Goal: Task Accomplishment & Management: Manage account settings

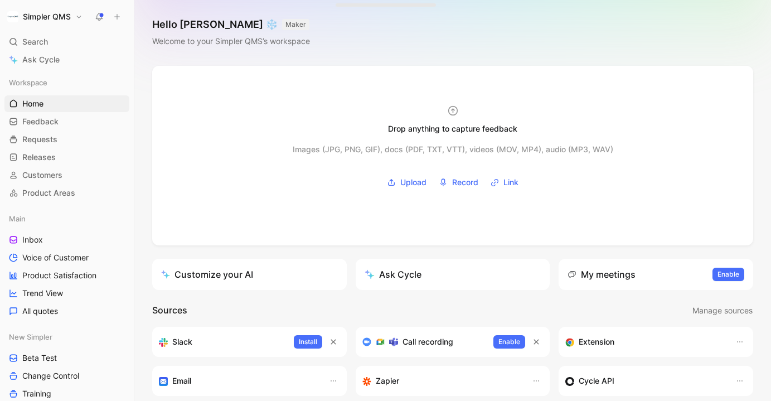
click at [52, 18] on h1 "Simpler QMS" at bounding box center [47, 17] width 48 height 10
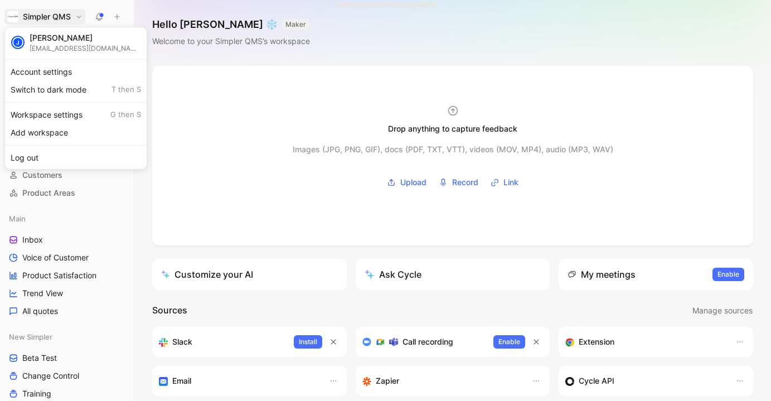
click at [139, 219] on div at bounding box center [385, 200] width 771 height 401
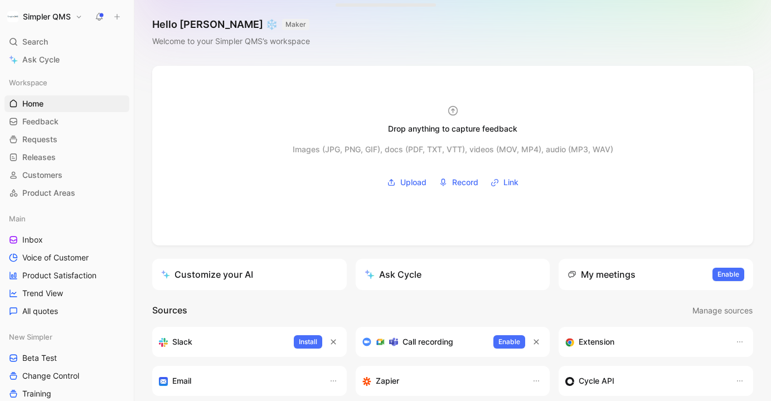
click at [59, 14] on h1 "Simpler QMS" at bounding box center [47, 17] width 48 height 10
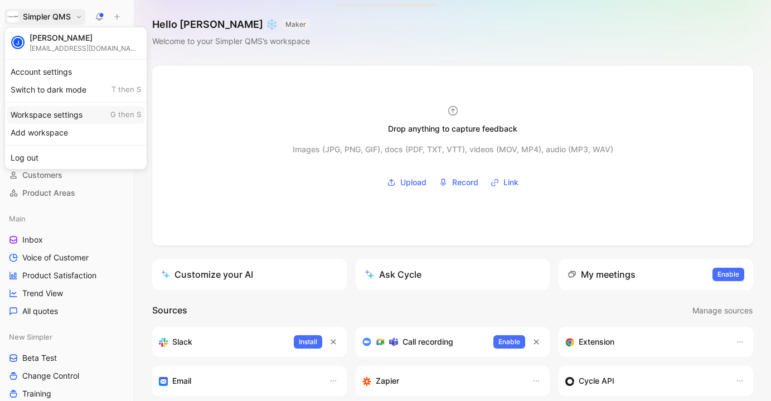
click at [56, 119] on div "Workspace settings G then S" at bounding box center [75, 115] width 137 height 18
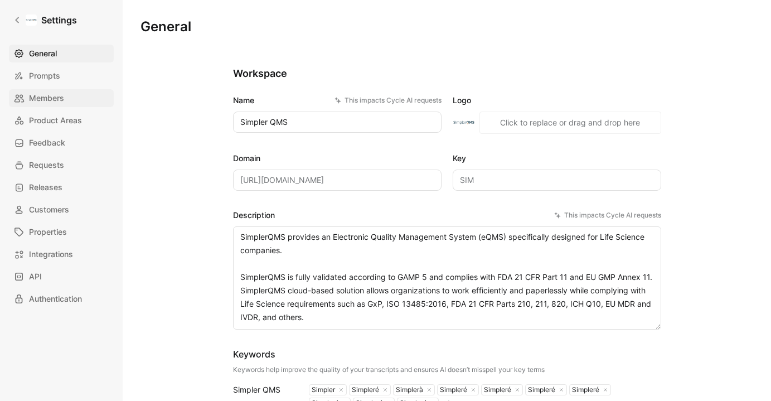
click at [42, 103] on span "Members" at bounding box center [46, 97] width 35 height 13
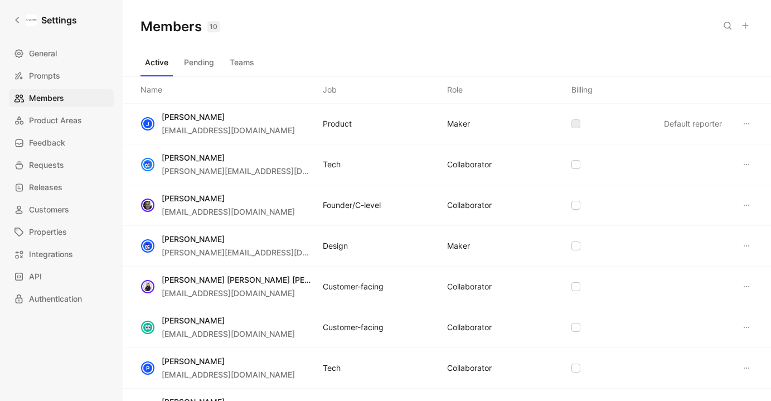
click at [199, 63] on button "Pending" at bounding box center [199, 63] width 39 height 18
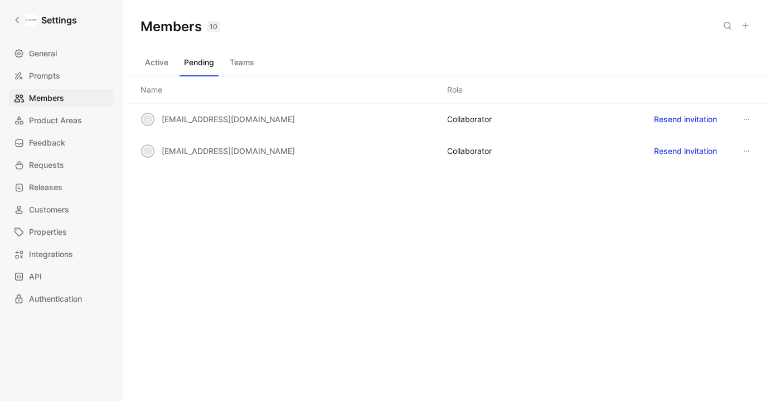
click at [161, 65] on button "Active" at bounding box center [157, 63] width 32 height 18
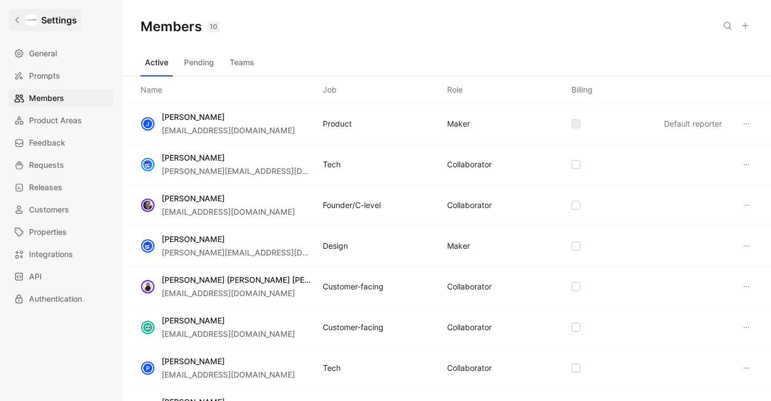
click at [17, 19] on icon at bounding box center [17, 20] width 4 height 6
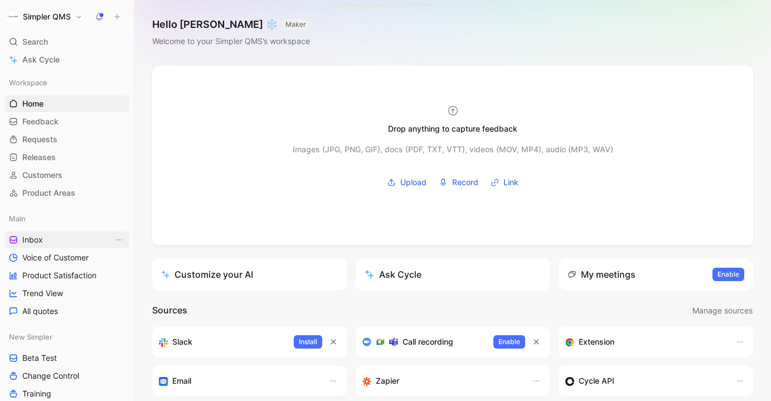
click at [30, 239] on span "Inbox" at bounding box center [32, 239] width 21 height 11
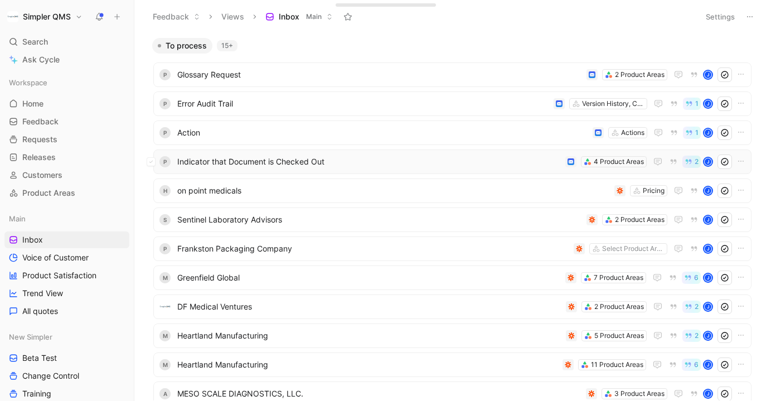
click at [270, 159] on span "Indicator that Document is Checked Out" at bounding box center [369, 161] width 384 height 13
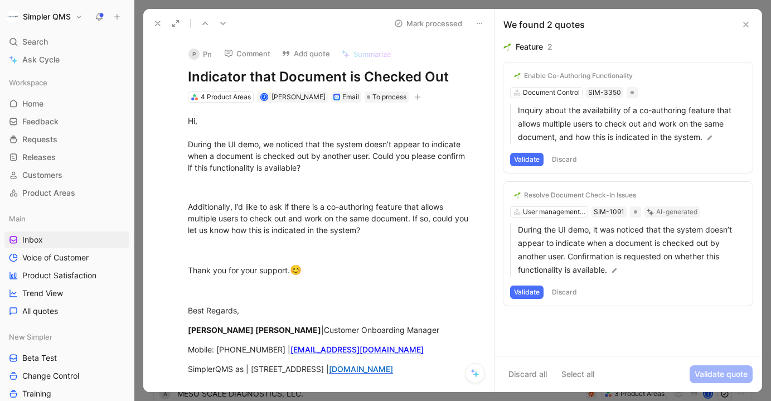
click at [155, 20] on icon at bounding box center [157, 23] width 9 height 9
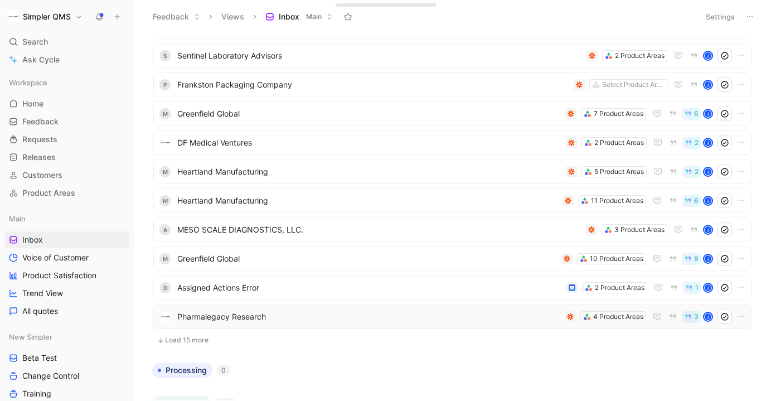
scroll to position [206, 0]
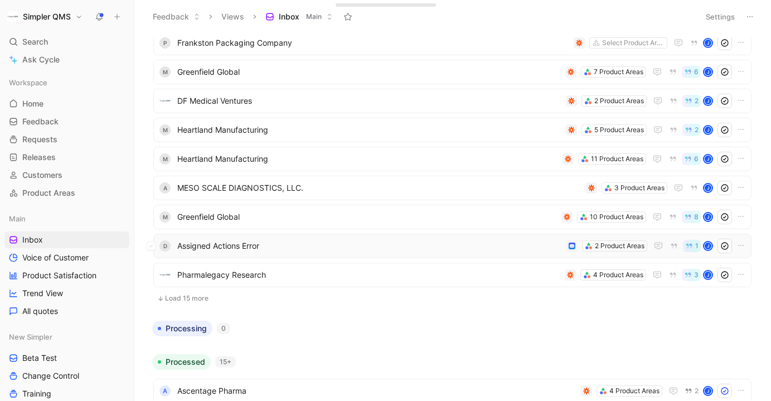
click at [286, 245] on span "Assigned Actions Error" at bounding box center [369, 245] width 385 height 13
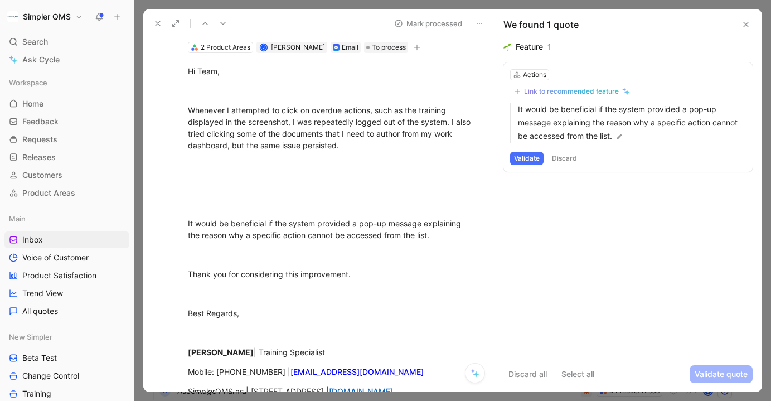
scroll to position [51, 0]
click at [158, 25] on icon at bounding box center [157, 23] width 9 height 9
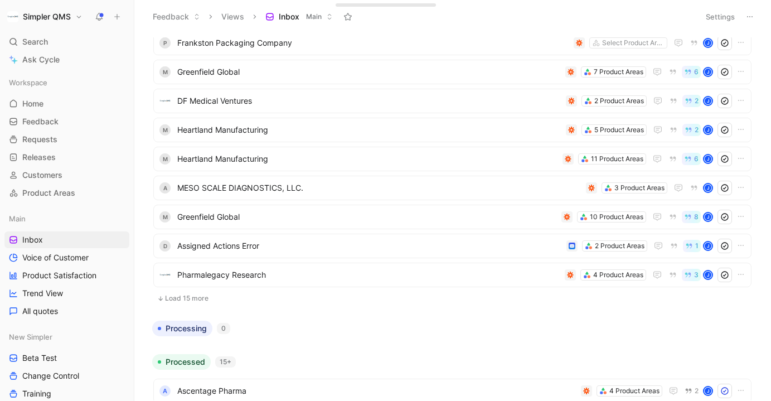
click at [199, 297] on button "Load 15 more" at bounding box center [452, 298] width 598 height 13
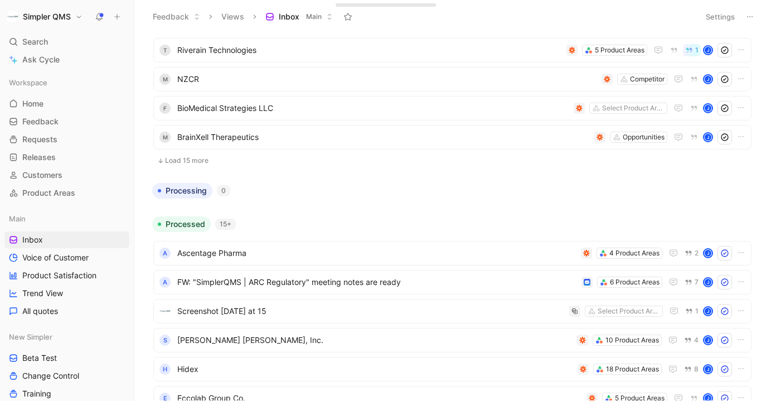
scroll to position [680, 0]
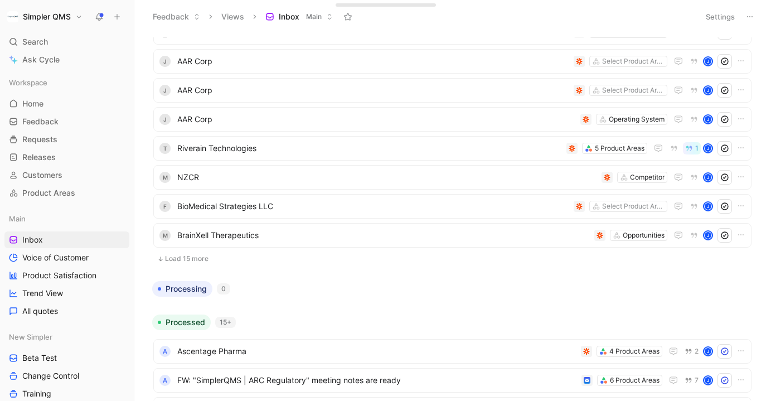
click at [176, 259] on button "Load 15 more" at bounding box center [452, 258] width 598 height 13
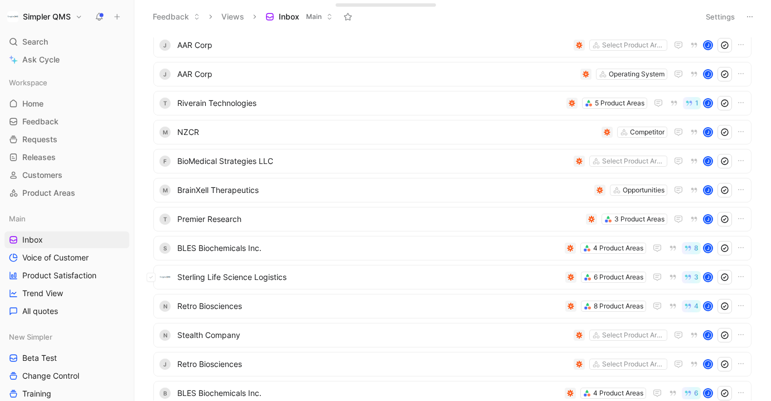
scroll to position [707, 0]
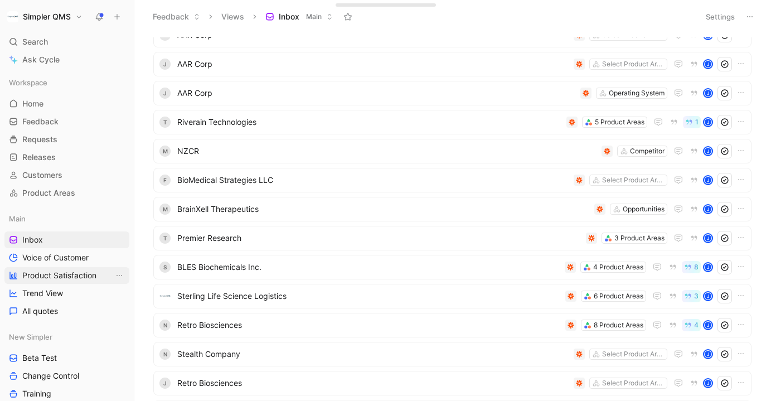
click at [55, 283] on link "Product Satisfaction" at bounding box center [66, 275] width 125 height 17
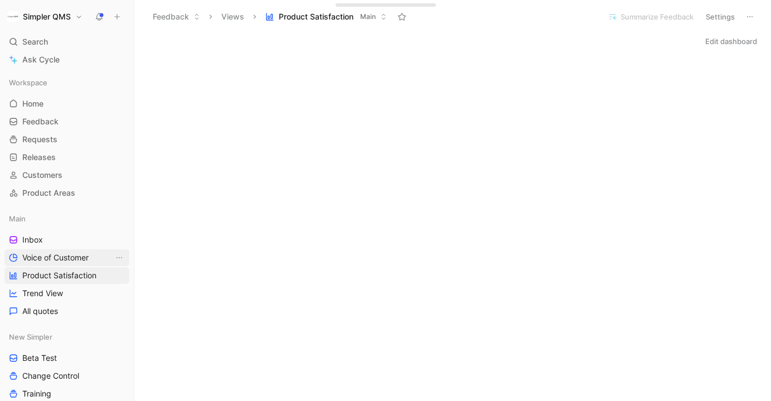
click at [32, 258] on span "Voice of Customer" at bounding box center [55, 257] width 66 height 11
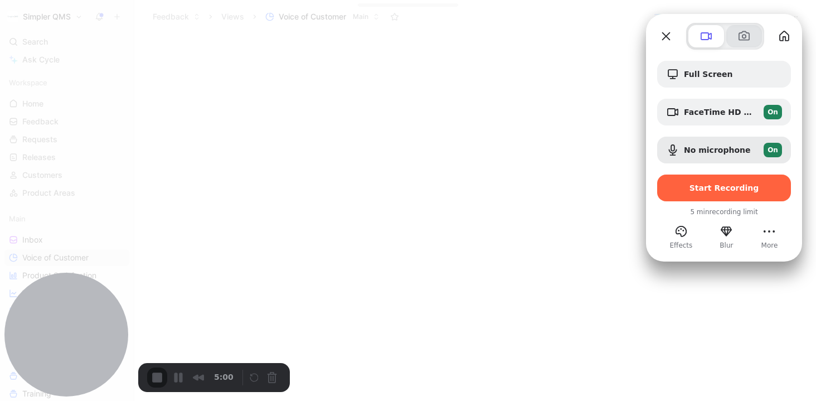
click at [746, 41] on span at bounding box center [744, 36] width 13 height 13
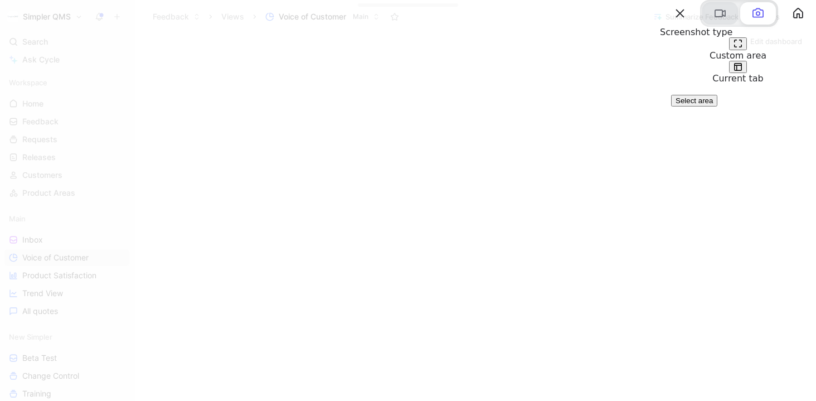
click at [704, 25] on button at bounding box center [721, 13] width 36 height 22
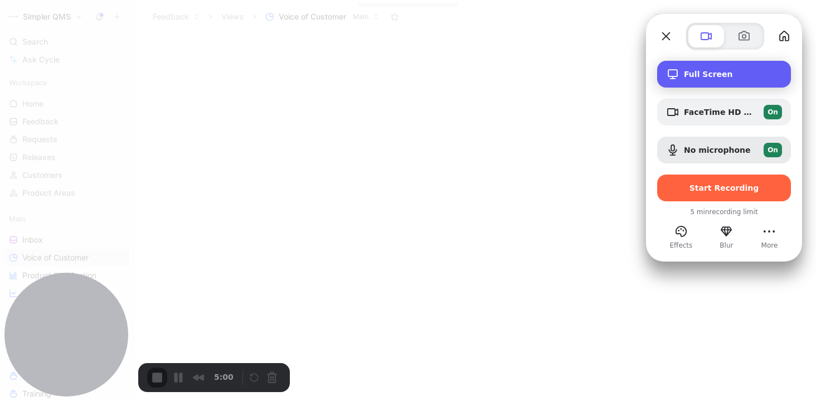
click at [696, 79] on div "Full Screen" at bounding box center [724, 74] width 134 height 27
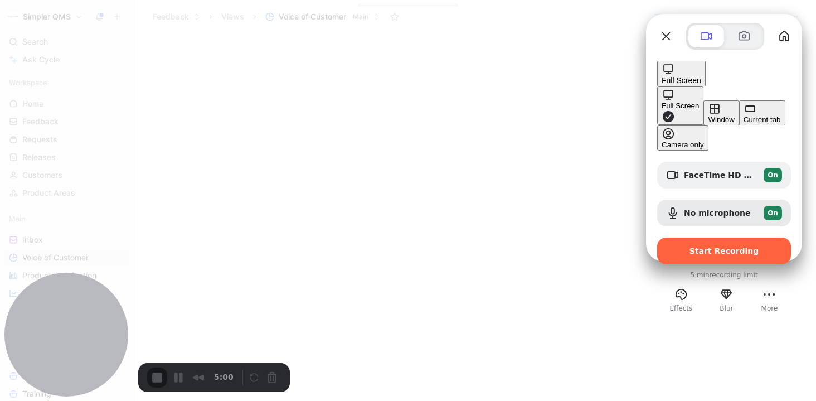
click at [744, 124] on div "Current tab" at bounding box center [762, 119] width 37 height 8
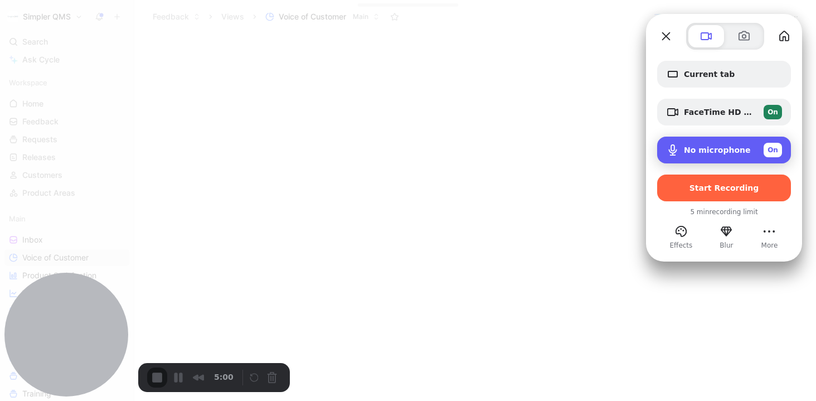
click at [724, 150] on span "No microphone" at bounding box center [717, 150] width 67 height 9
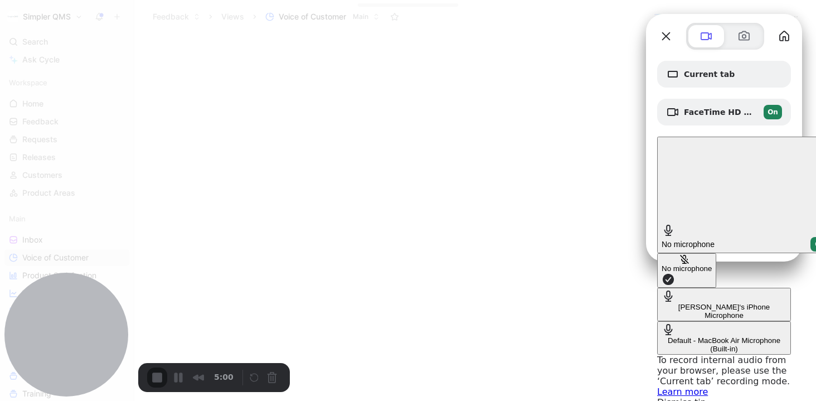
click at [657, 321] on \(Built-in\) "Default - MacBook Air Microphone (Built-in)" at bounding box center [724, 337] width 134 height 33
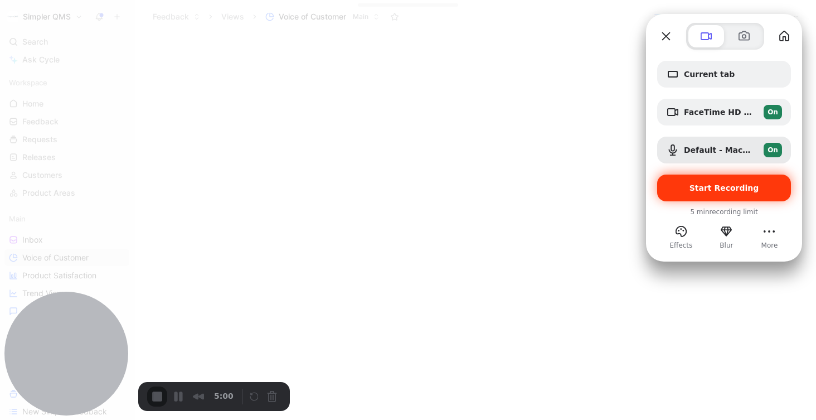
click at [738, 186] on span "Start Recording" at bounding box center [725, 187] width 70 height 9
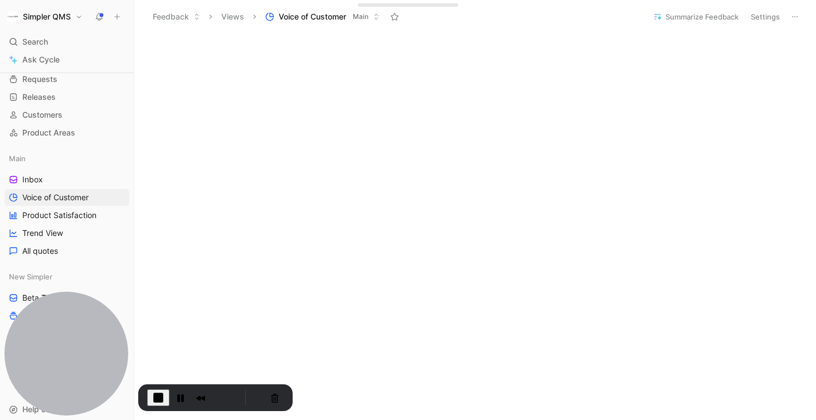
scroll to position [453, 0]
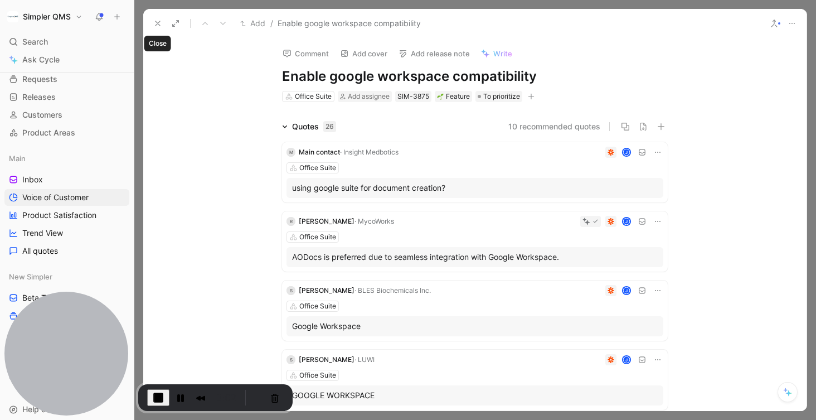
click at [156, 18] on button at bounding box center [158, 24] width 16 height 16
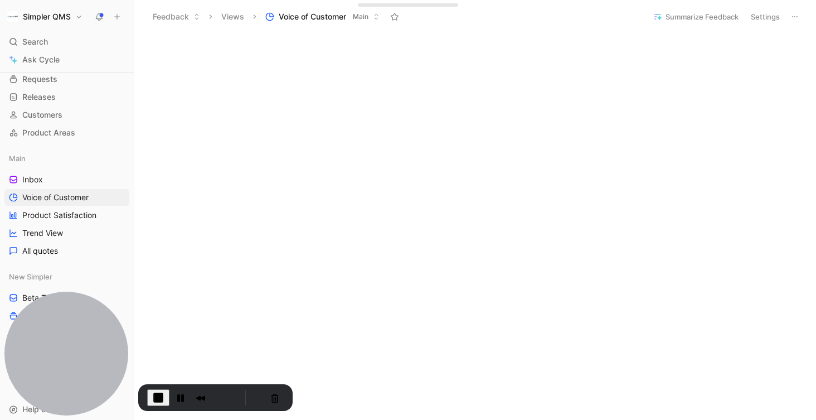
scroll to position [219, 0]
click at [182, 398] on button "Pause Recording" at bounding box center [181, 398] width 18 height 18
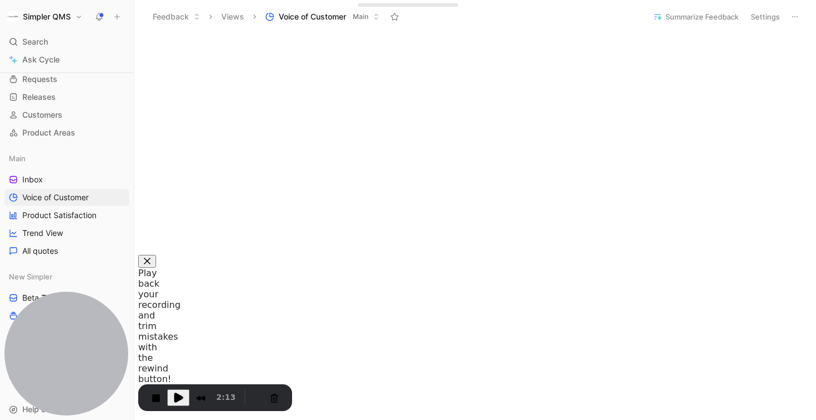
scroll to position [0, 0]
click at [252, 399] on button "Restart Recording" at bounding box center [256, 397] width 13 height 13
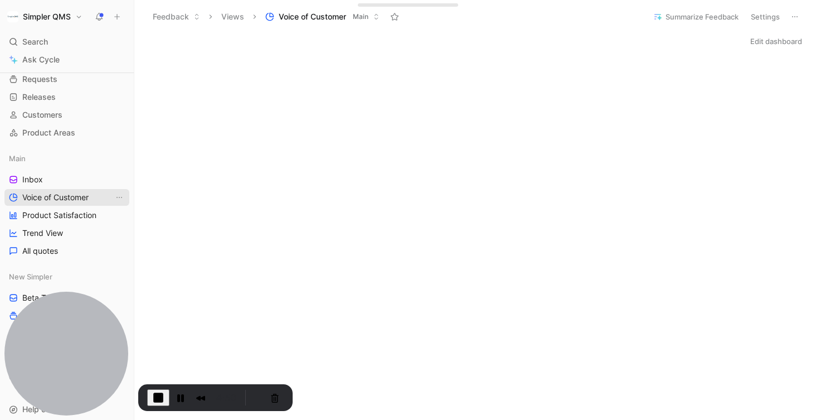
click at [76, 193] on span "Voice of Customer" at bounding box center [55, 197] width 66 height 11
click at [59, 197] on span "Voice of Customer" at bounding box center [55, 197] width 66 height 11
click at [179, 398] on button "Pause Recording" at bounding box center [181, 398] width 18 height 18
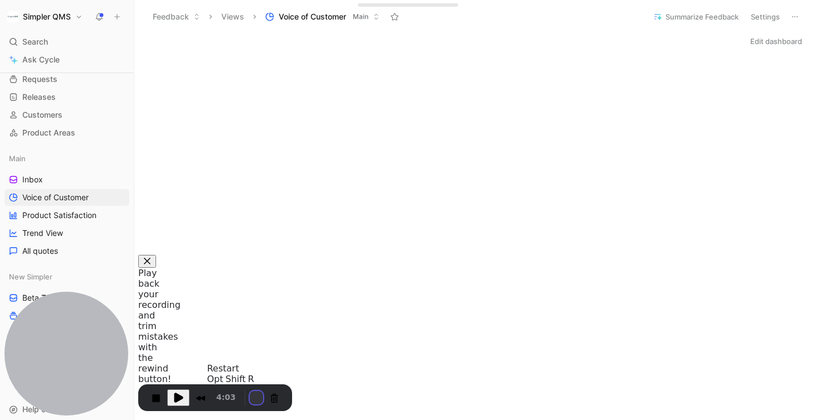
click at [255, 394] on button "Restart Recording" at bounding box center [256, 397] width 13 height 13
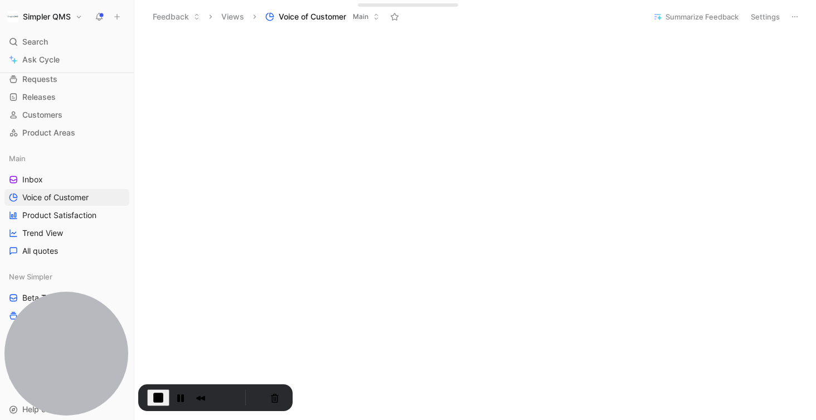
scroll to position [403, 0]
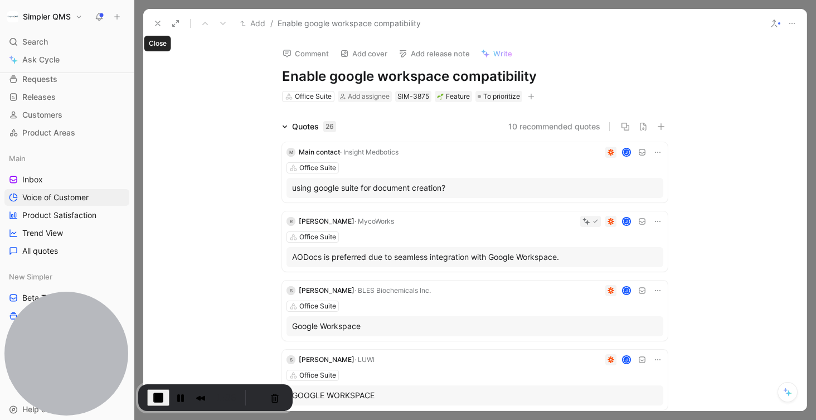
click at [156, 21] on use at bounding box center [158, 23] width 4 height 4
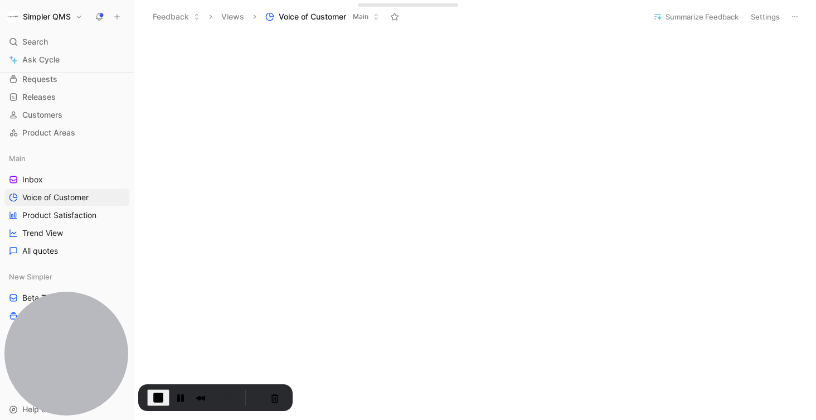
scroll to position [457, 0]
click at [178, 398] on button "Pause Recording" at bounding box center [181, 398] width 18 height 18
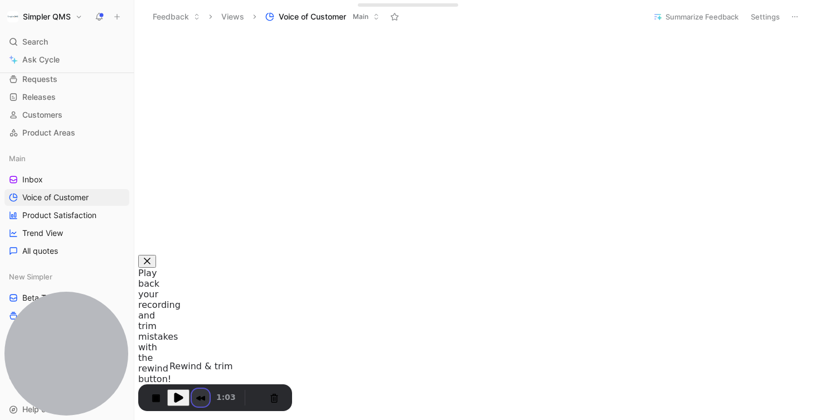
click at [198, 398] on button "Rewind and Trim Recording" at bounding box center [201, 398] width 18 height 18
click at [771, 33] on span at bounding box center [785, 28] width 9 height 9
click at [153, 400] on button "End Recording" at bounding box center [156, 398] width 18 height 18
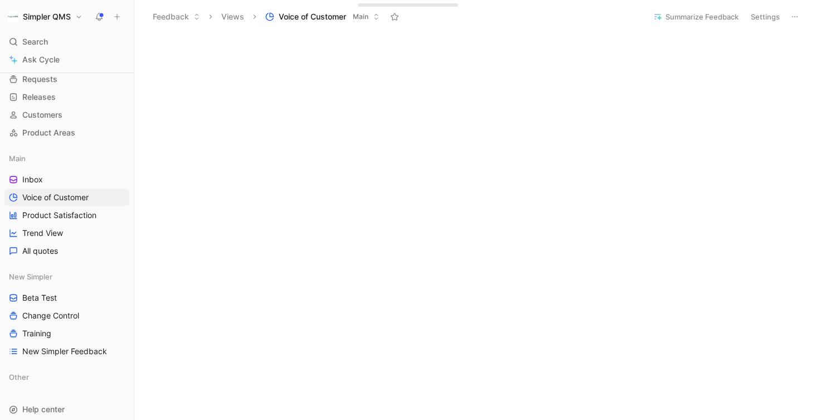
scroll to position [0, 0]
click at [71, 18] on button "Simpler QMS" at bounding box center [44, 17] width 81 height 16
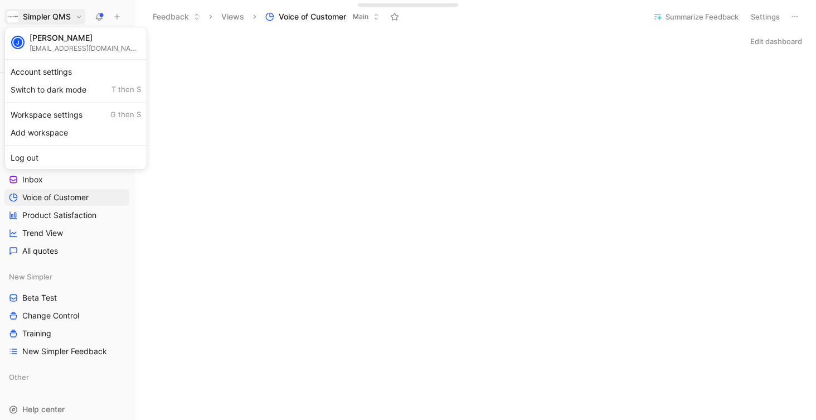
click at [221, 49] on div at bounding box center [408, 210] width 816 height 420
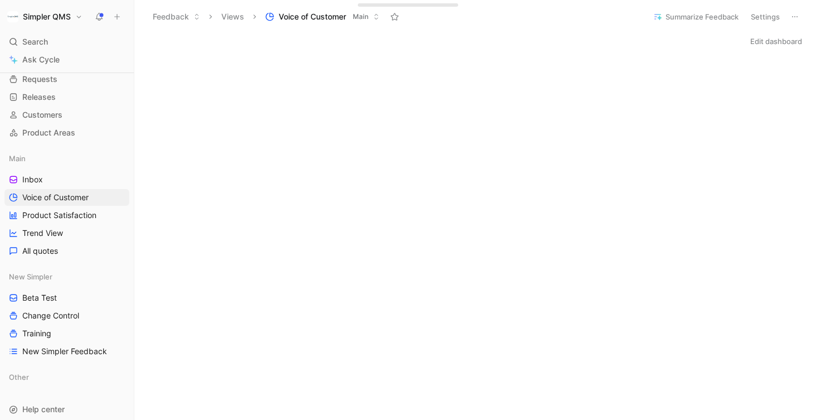
click at [43, 19] on h1 "Simpler QMS" at bounding box center [47, 17] width 48 height 10
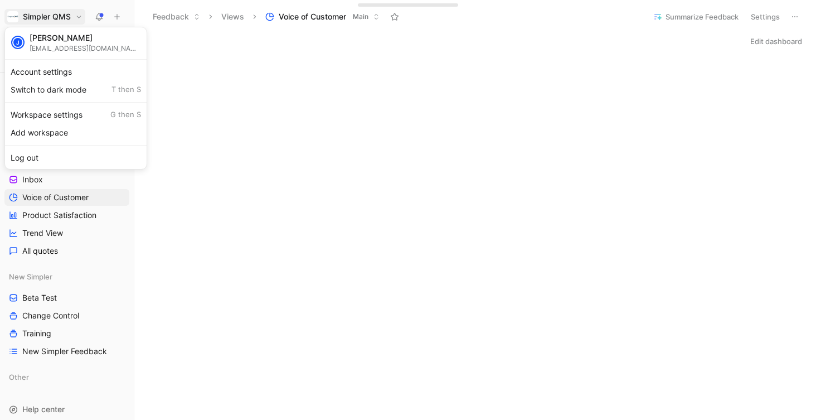
click at [183, 30] on div at bounding box center [408, 210] width 816 height 420
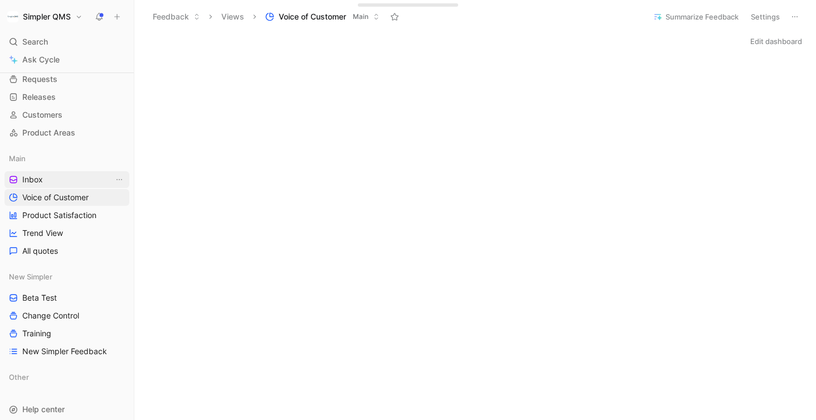
click at [51, 175] on link "Inbox" at bounding box center [66, 179] width 125 height 17
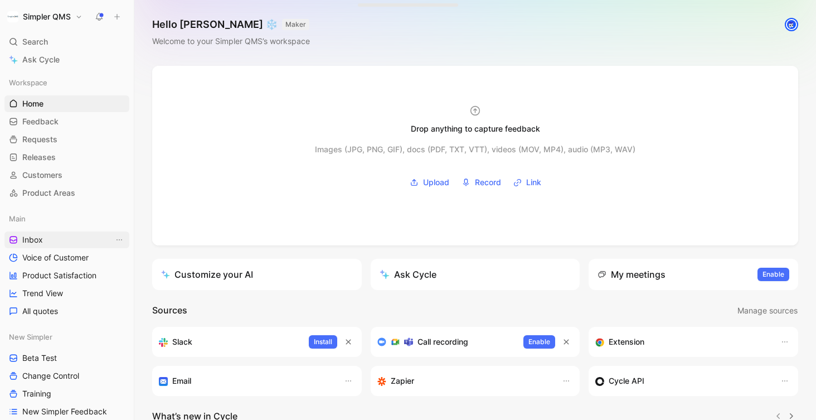
click at [36, 236] on span "Inbox" at bounding box center [32, 239] width 21 height 11
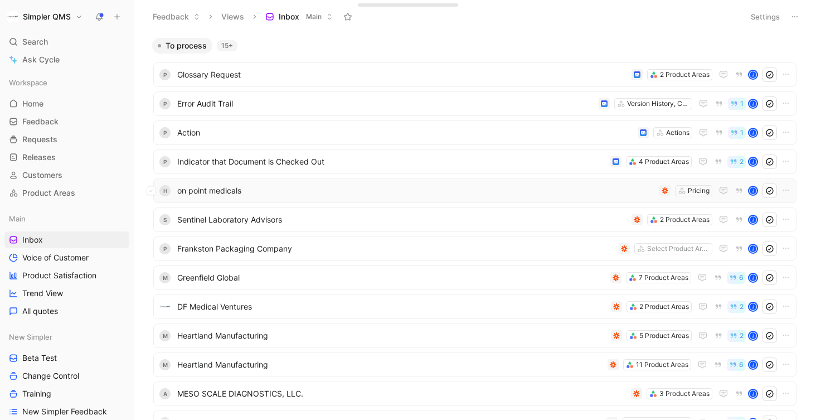
click at [403, 192] on span "on point medicals" at bounding box center [416, 190] width 478 height 13
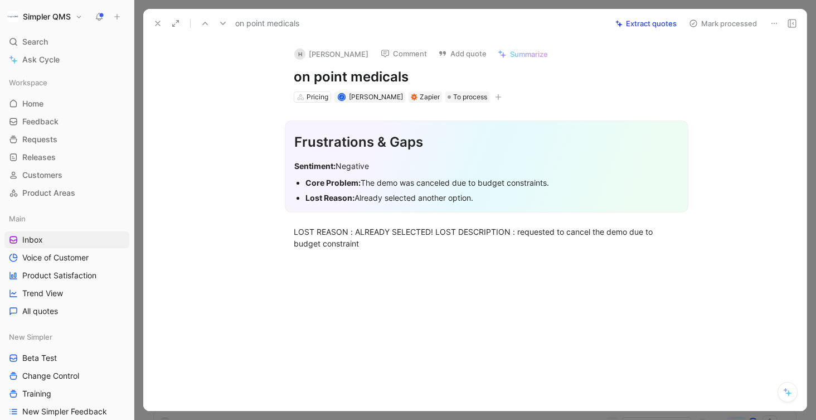
click at [779, 25] on button at bounding box center [775, 24] width 16 height 16
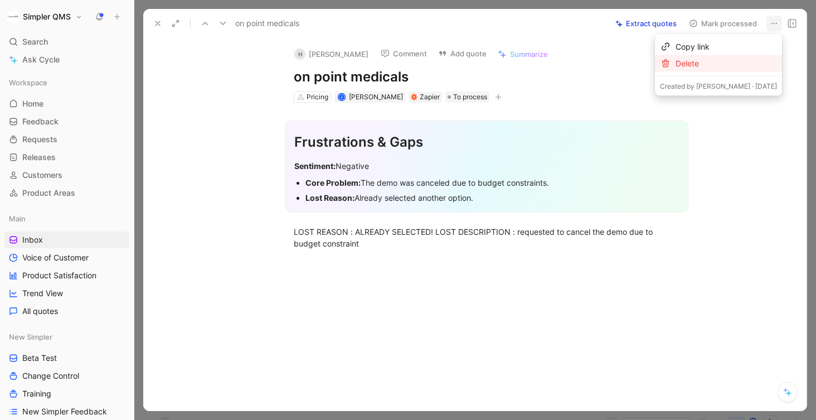
click at [730, 62] on div "Delete" at bounding box center [726, 63] width 101 height 13
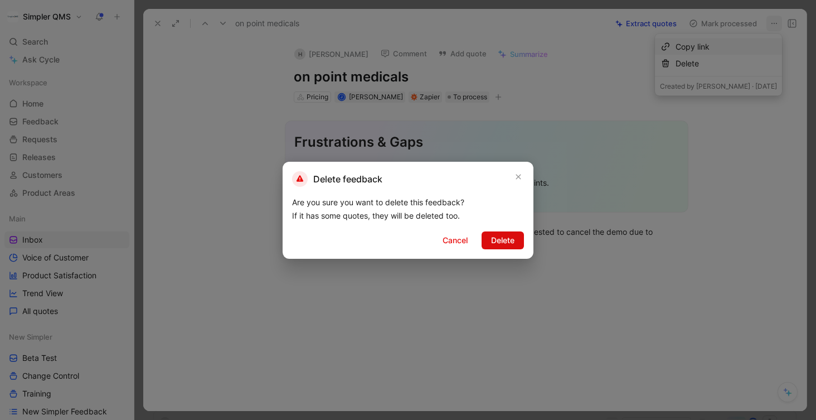
click at [512, 242] on span "Delete" at bounding box center [502, 240] width 23 height 13
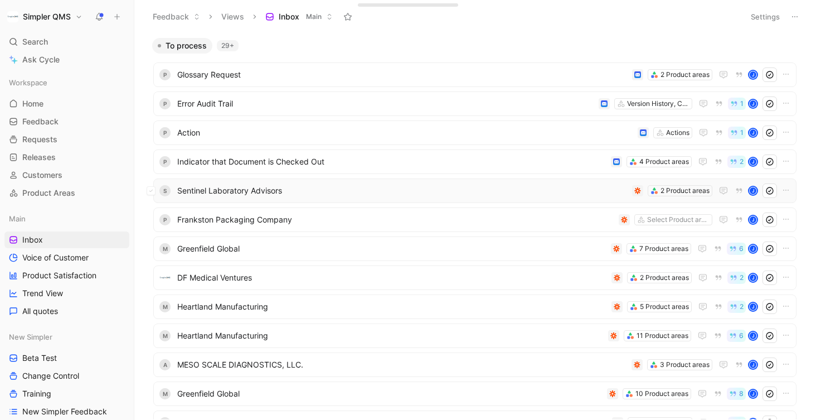
click at [501, 195] on span "Sentinel Laboratory Advisors" at bounding box center [402, 190] width 451 height 13
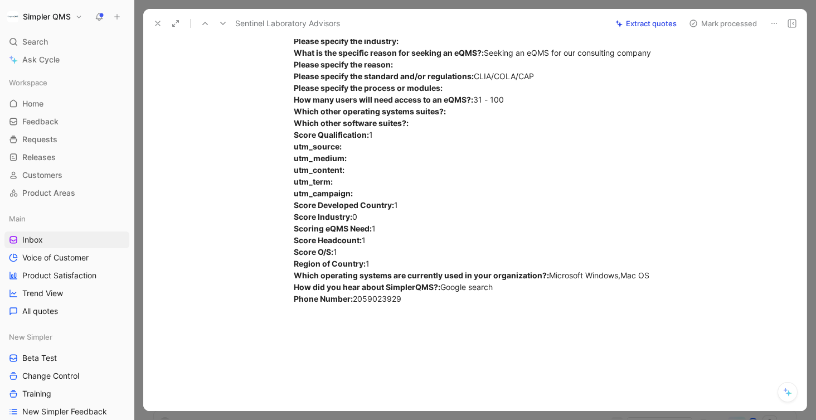
scroll to position [446, 0]
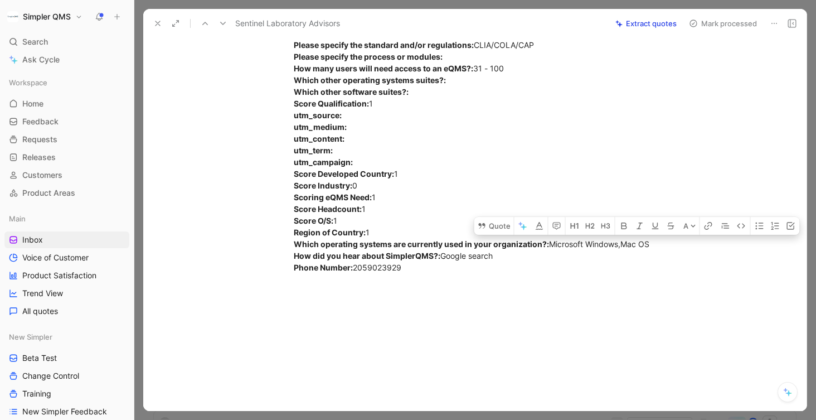
drag, startPoint x: 657, startPoint y: 241, endPoint x: 623, endPoint y: 240, distance: 34.0
click at [623, 240] on div "Form submit: SimplerQMS Demo Submit time: August 21, 2025 10:12 PM firstName: S…" at bounding box center [487, 91] width 386 height 363
click at [499, 226] on button "Quote" at bounding box center [495, 226] width 40 height 18
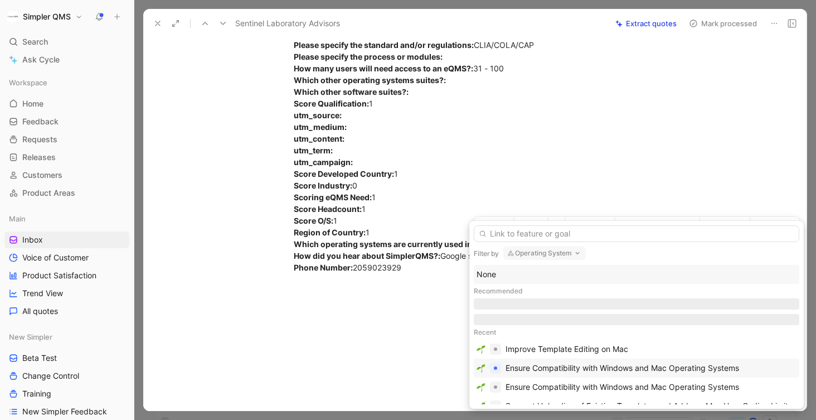
click at [578, 365] on div "Ensure Compatibility with Windows and Mac Operating Systems" at bounding box center [623, 367] width 234 height 13
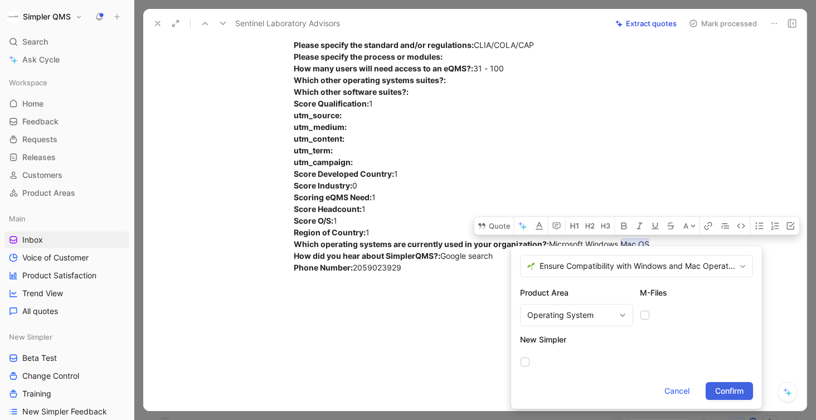
click at [726, 388] on span "Confirm" at bounding box center [729, 390] width 28 height 13
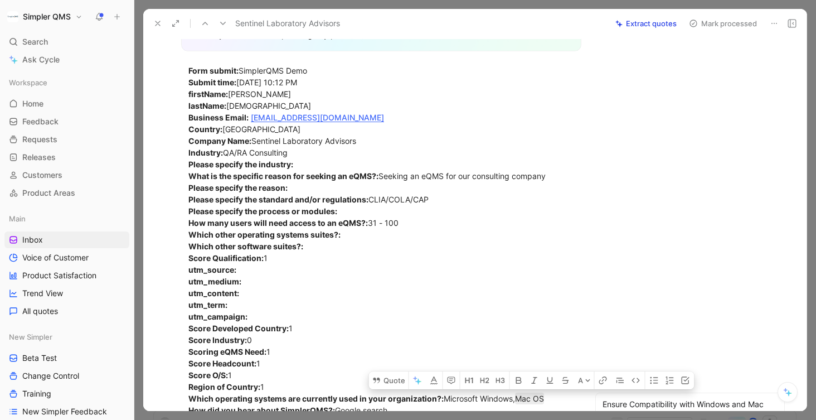
scroll to position [0, 0]
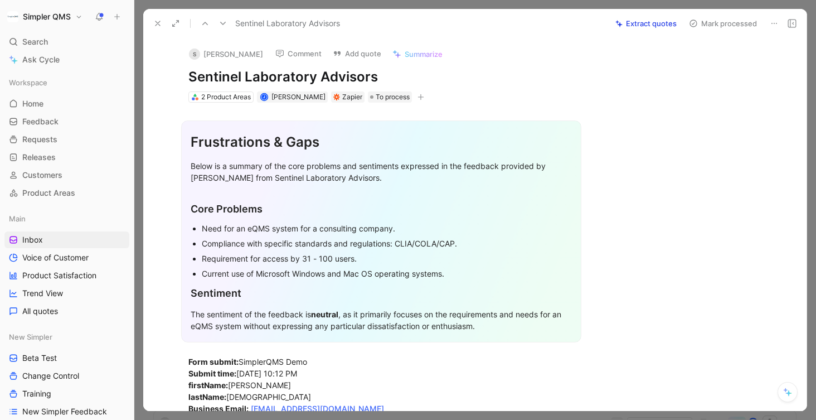
drag, startPoint x: 381, startPoint y: 76, endPoint x: 144, endPoint y: 74, distance: 236.4
click at [144, 74] on div "S Sean Moorman Comment Add quote Summarize Sentinel Laboratory Advisors 2 Produ…" at bounding box center [475, 224] width 664 height 373
copy h1 "Sentinel Laboratory Advisors"
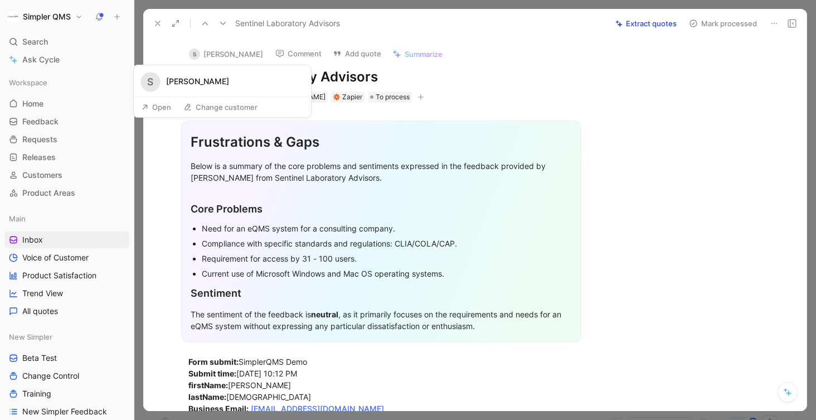
click at [191, 61] on button "S Sean Moorman" at bounding box center [226, 54] width 84 height 17
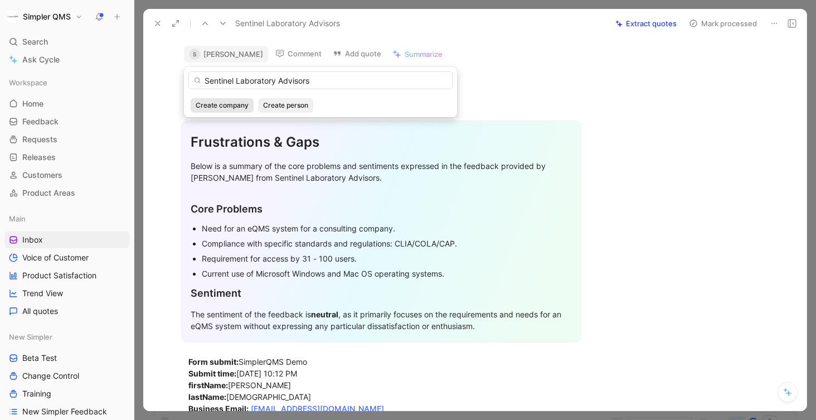
type input "Sentinel Laboratory Advisors"
click at [230, 108] on span "Create company" at bounding box center [222, 105] width 53 height 11
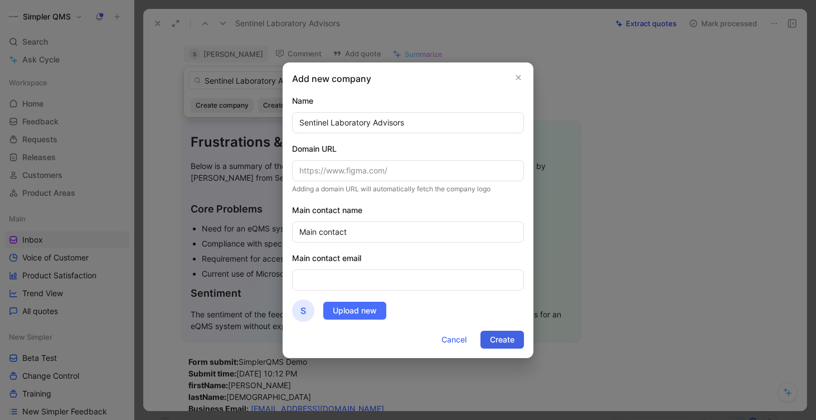
click at [504, 341] on span "Create" at bounding box center [502, 339] width 25 height 13
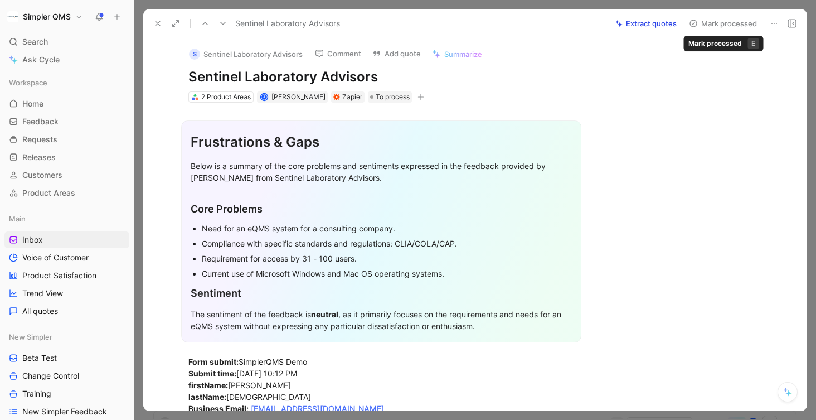
click at [715, 22] on button "Mark processed" at bounding box center [723, 24] width 78 height 16
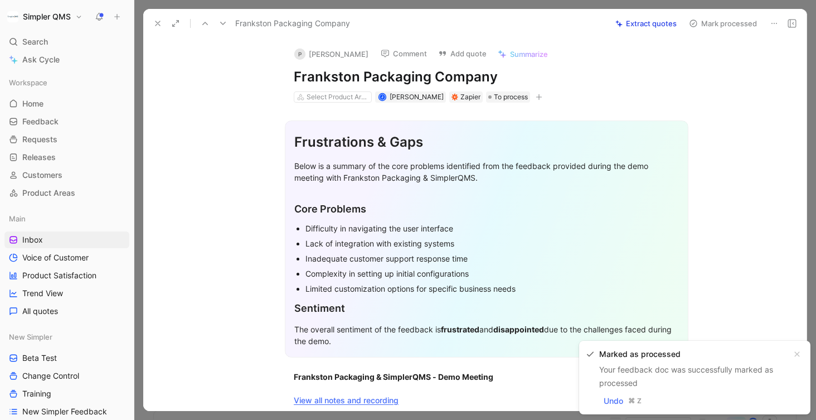
click at [158, 23] on icon at bounding box center [157, 23] width 9 height 9
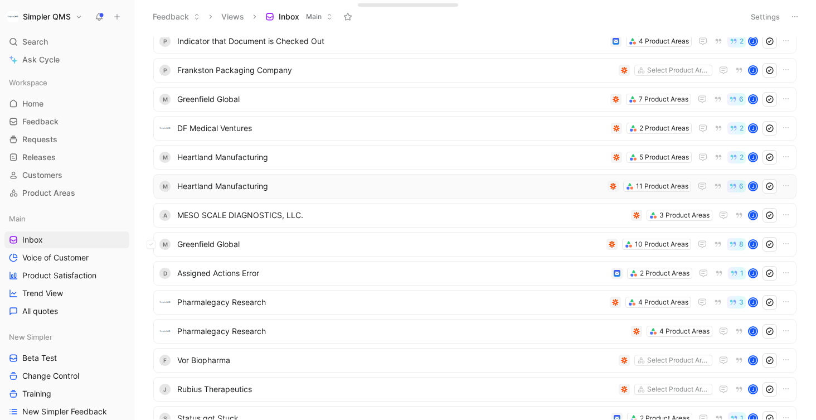
scroll to position [165, 0]
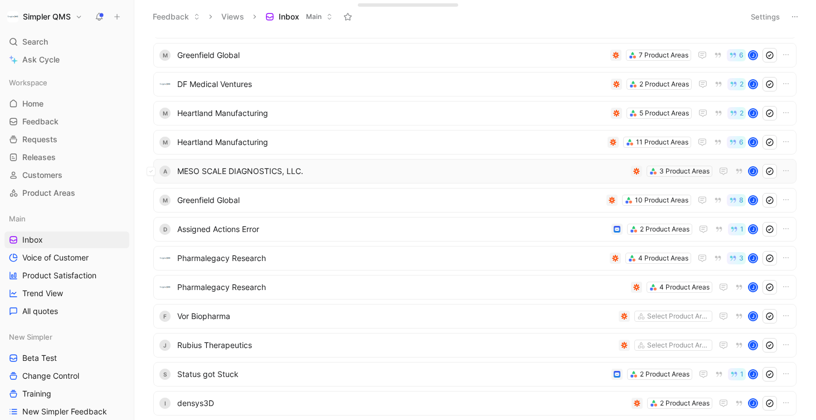
click at [436, 172] on span "MESO SCALE DIAGNOSTICS, LLC." at bounding box center [401, 171] width 449 height 13
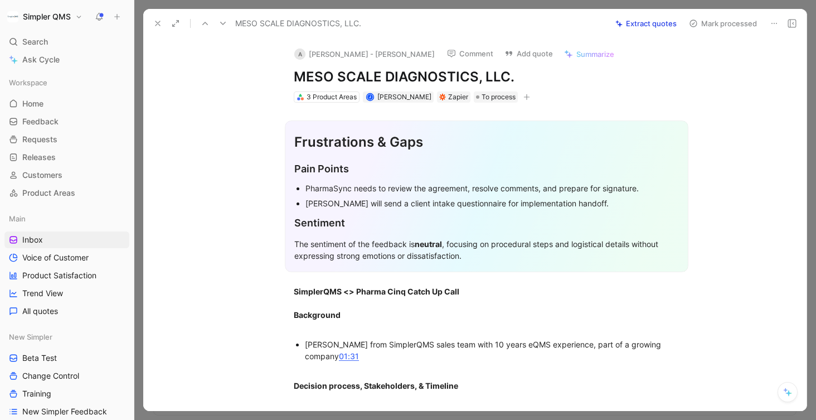
click at [154, 20] on icon at bounding box center [157, 23] width 9 height 9
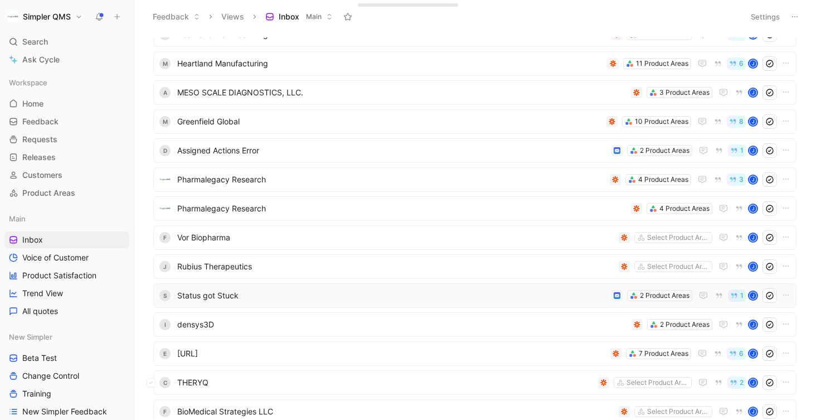
scroll to position [240, 0]
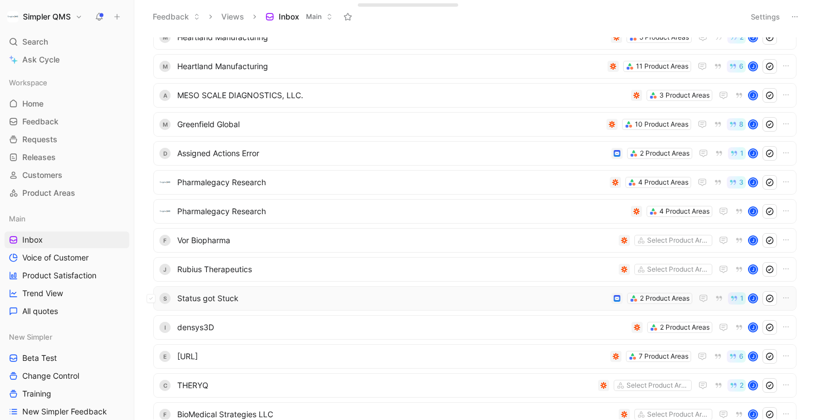
click at [288, 303] on span "Status got Stuck" at bounding box center [392, 298] width 430 height 13
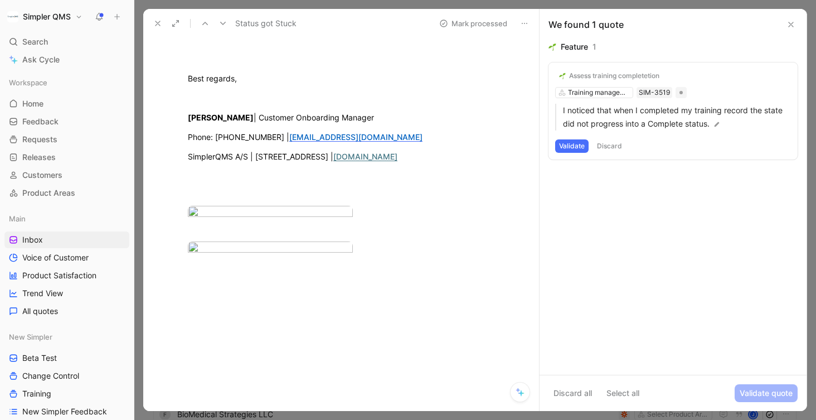
scroll to position [232, 0]
click at [328, 245] on body "Simpler QMS Search ⌘ K Ask Cycle Workspace Home G then H Feedback G then F Requ…" at bounding box center [408, 210] width 816 height 420
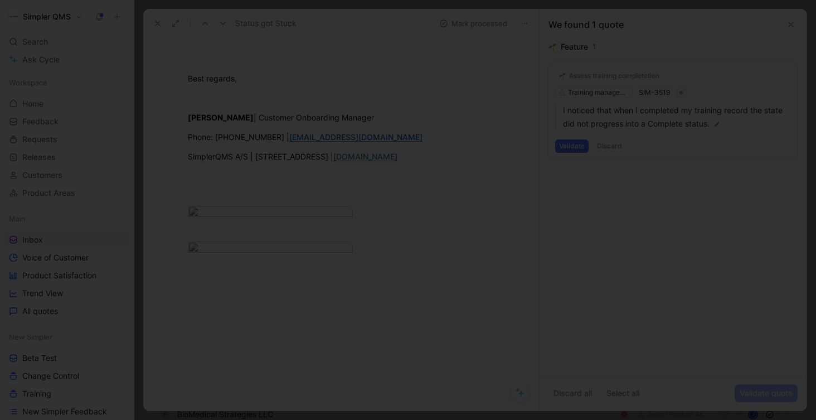
click at [443, 419] on div at bounding box center [408, 420] width 816 height 0
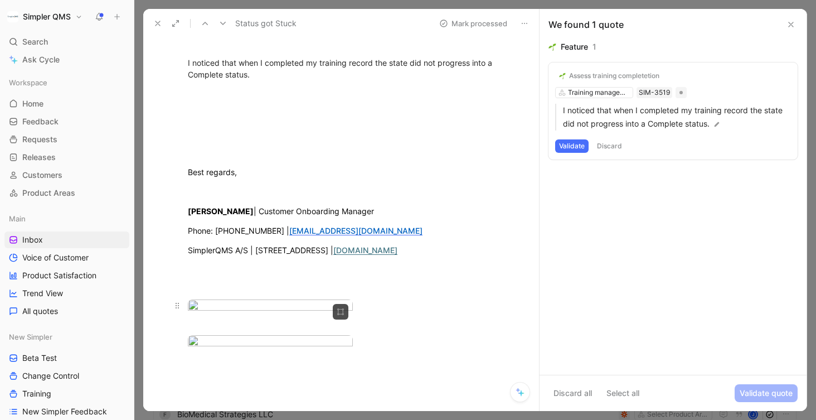
scroll to position [0, 0]
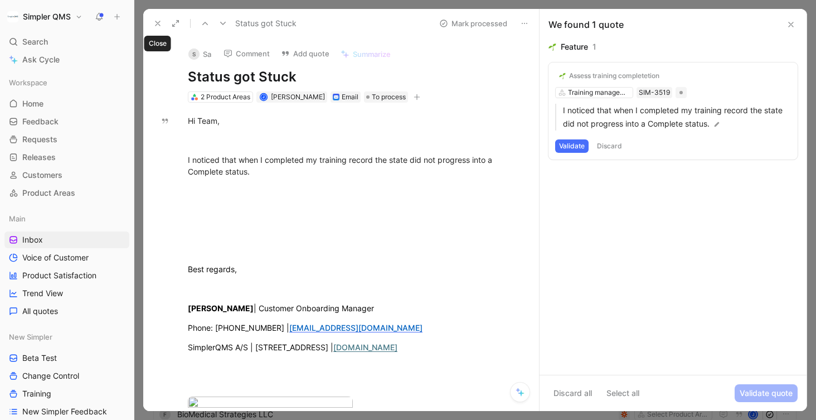
click at [159, 23] on icon at bounding box center [157, 23] width 9 height 9
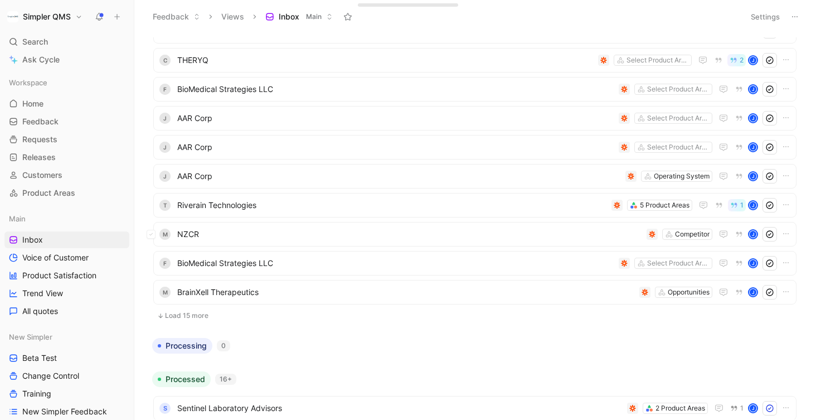
scroll to position [551, 0]
